Goal: Check status: Check status

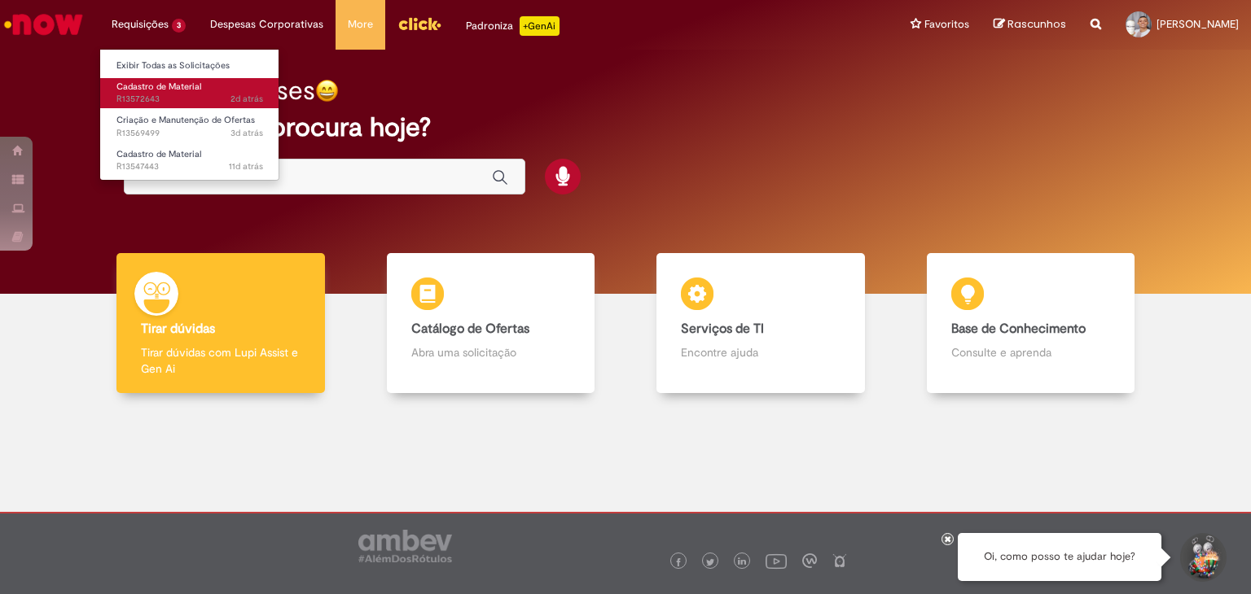
click at [160, 89] on span "Cadastro de Material" at bounding box center [158, 87] width 85 height 12
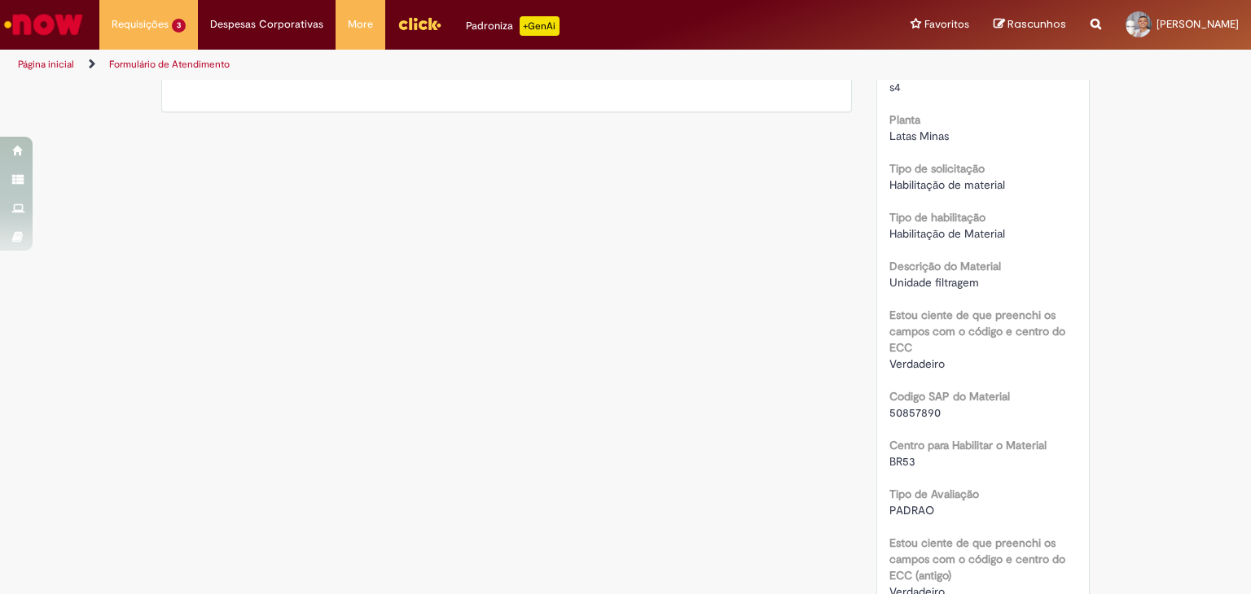
scroll to position [501, 0]
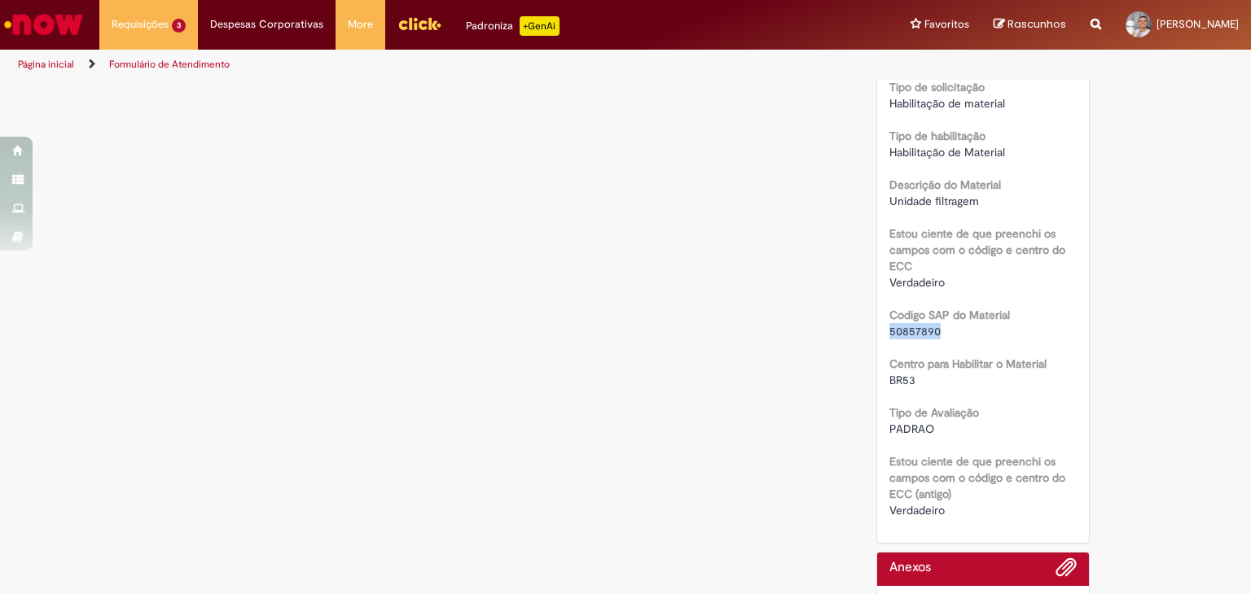
drag, startPoint x: 940, startPoint y: 332, endPoint x: 865, endPoint y: 337, distance: 75.1
click at [877, 336] on div "Número R13572643 Status Em Validação Criação 2d atrás 2 dias atrás Conclusão Es…" at bounding box center [983, 165] width 213 height 755
copy span "50857890"
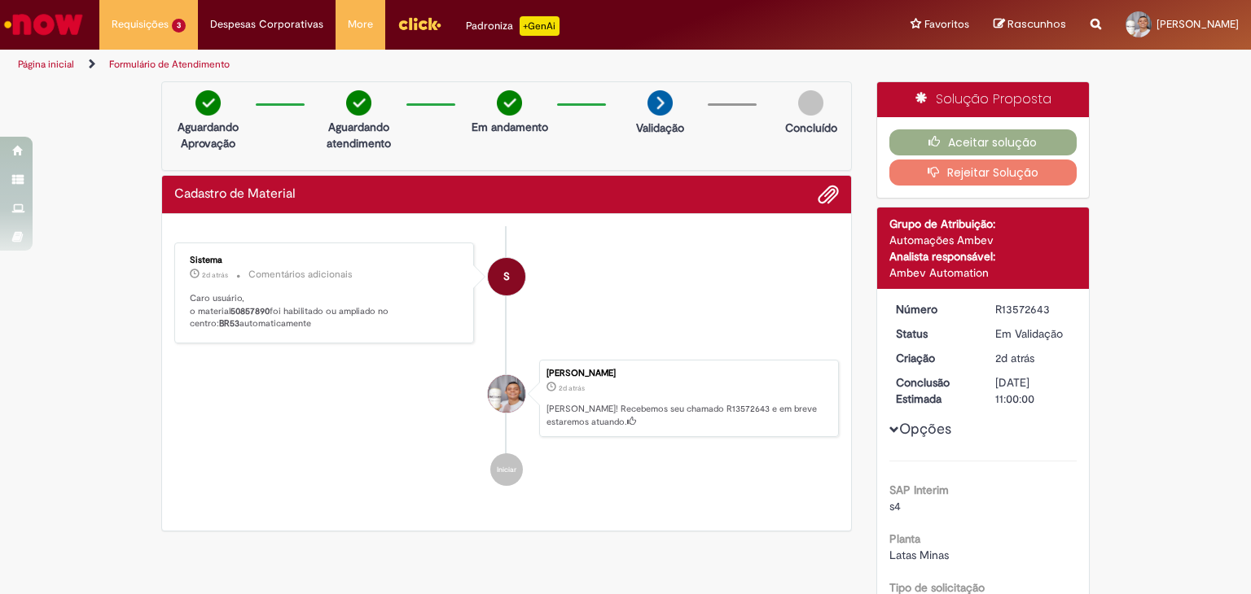
scroll to position [0, 0]
click at [1023, 137] on button "Aceitar solução" at bounding box center [983, 142] width 188 height 26
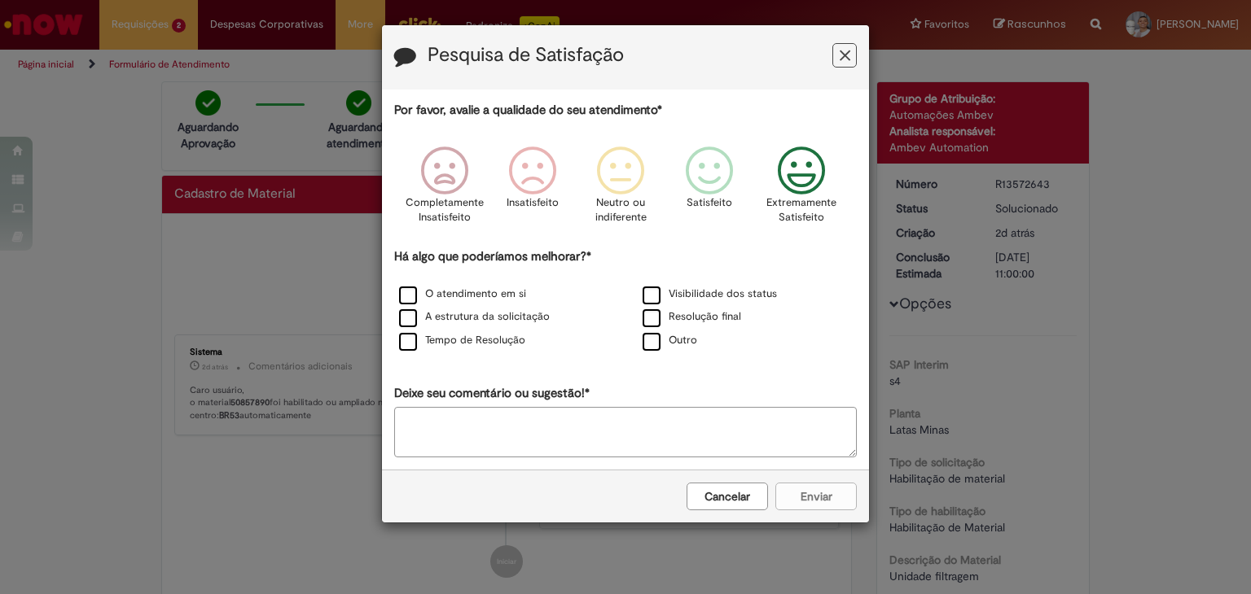
drag, startPoint x: 809, startPoint y: 173, endPoint x: 485, endPoint y: 239, distance: 330.9
click at [798, 180] on icon "Feedback" at bounding box center [801, 171] width 61 height 49
click at [405, 297] on label "O atendimento em si" at bounding box center [462, 294] width 127 height 15
click at [820, 486] on button "Enviar" at bounding box center [815, 497] width 81 height 28
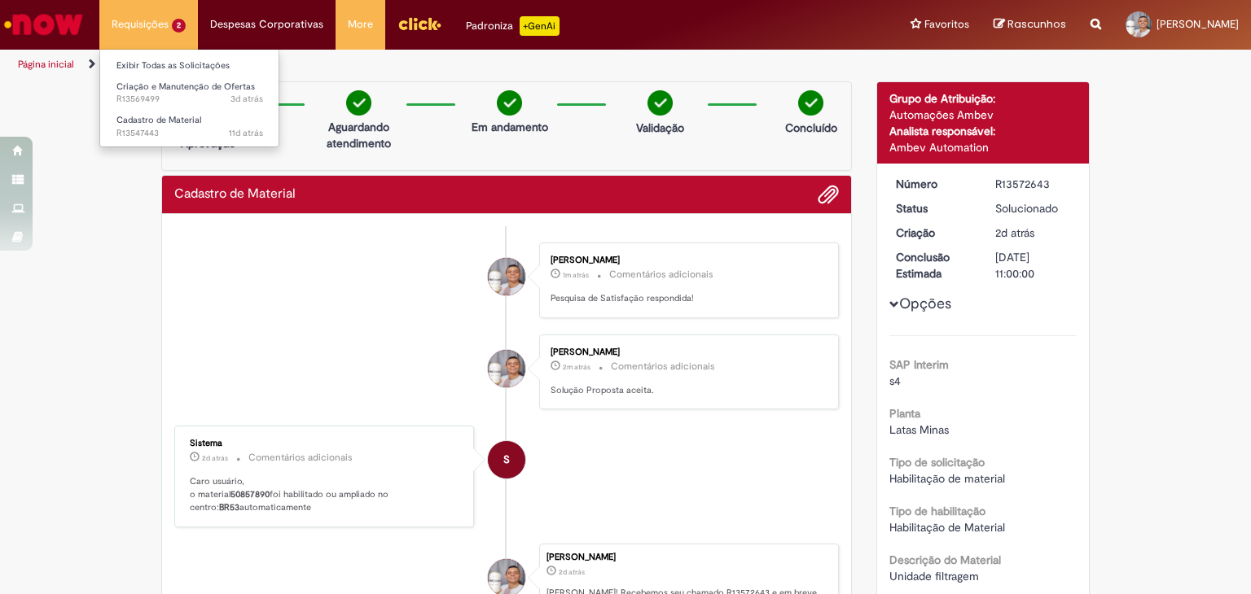
click at [128, 28] on li "Requisições 2 Exibir Todas as Solicitações Criação e Manutenção de Ofertas 3d a…" at bounding box center [148, 24] width 99 height 49
click at [170, 95] on span "3d atrás 3 dias atrás R13569499" at bounding box center [189, 99] width 147 height 13
click at [150, 99] on span "3d atrás 3 dias atrás R13569499" at bounding box center [189, 99] width 147 height 13
click at [150, 85] on span "Criação e Manutenção de Ofertas" at bounding box center [185, 87] width 138 height 12
click at [147, 86] on span "Criação e Manutenção de Ofertas" at bounding box center [185, 87] width 138 height 12
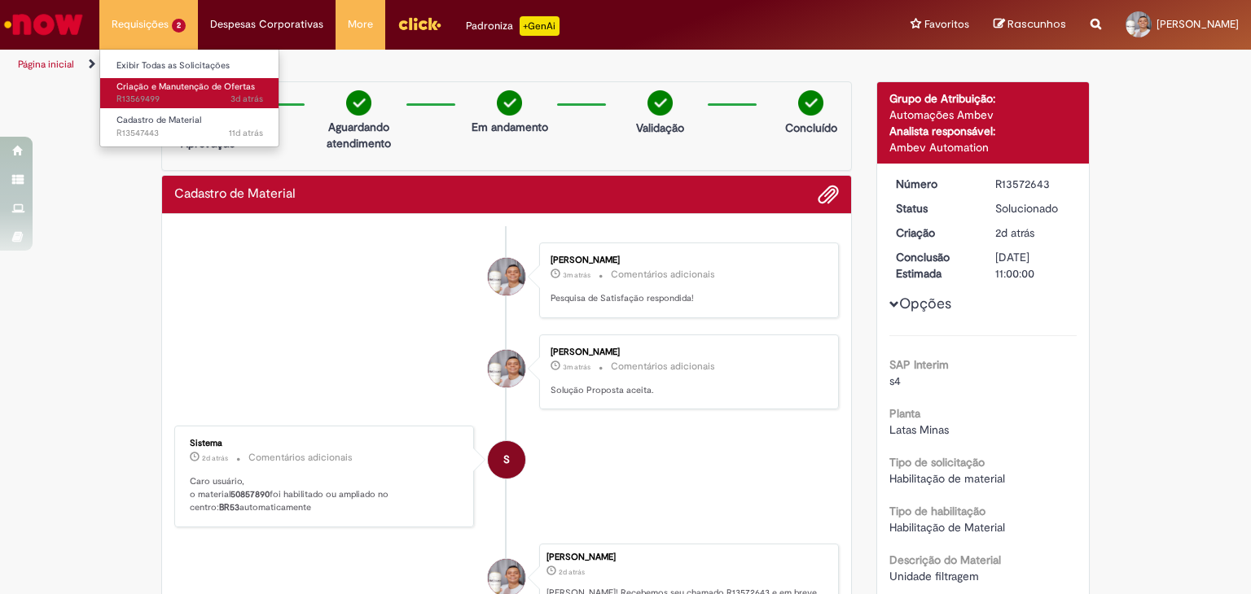
click at [147, 81] on span "Criação e Manutenção de Ofertas" at bounding box center [185, 87] width 138 height 12
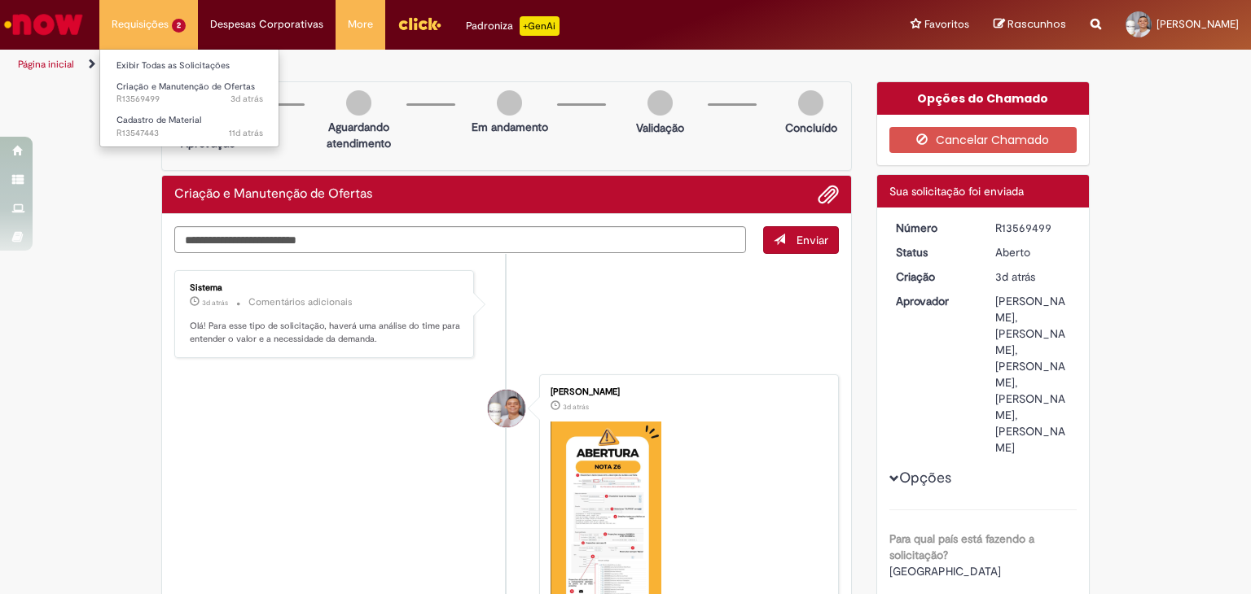
click at [150, 23] on li "Requisições 2 Exibir Todas as Solicitações Criação e Manutenção de Ofertas 3d a…" at bounding box center [148, 24] width 99 height 49
click at [159, 125] on span "Cadastro de Material" at bounding box center [158, 120] width 85 height 12
click at [158, 132] on span "11d atrás 11 dias atrás R13547443" at bounding box center [189, 133] width 147 height 13
click at [136, 118] on span "Cadastro de Material" at bounding box center [158, 120] width 85 height 12
click at [134, 118] on span "Cadastro de Material" at bounding box center [158, 120] width 85 height 12
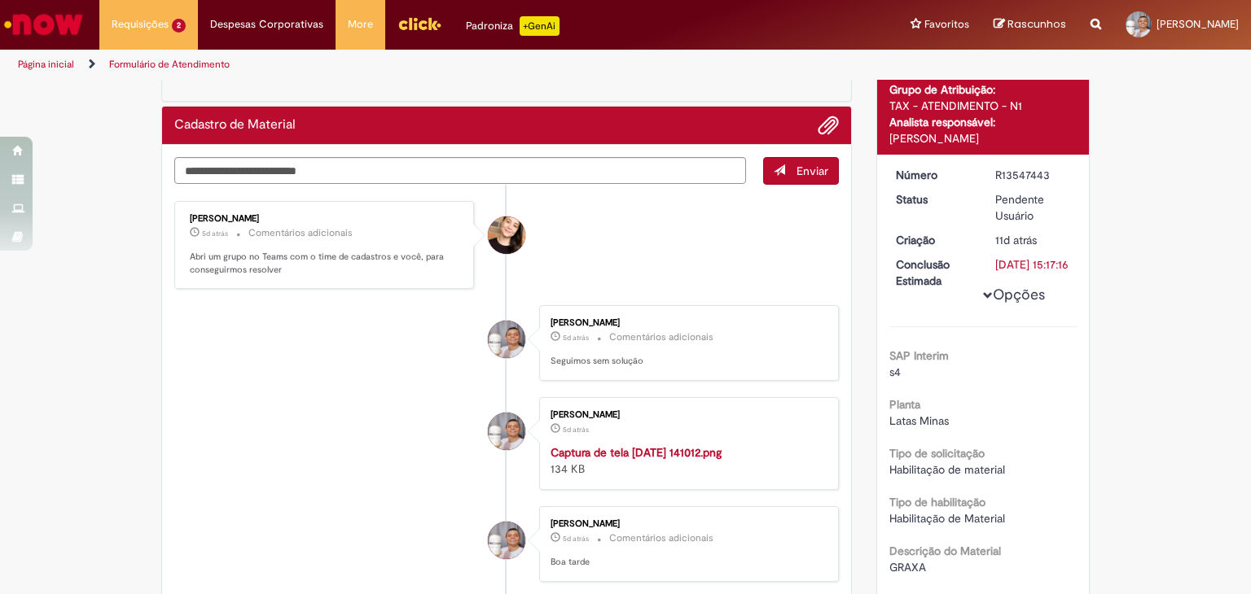
scroll to position [81, 0]
